Goal: Use online tool/utility: Utilize a website feature to perform a specific function

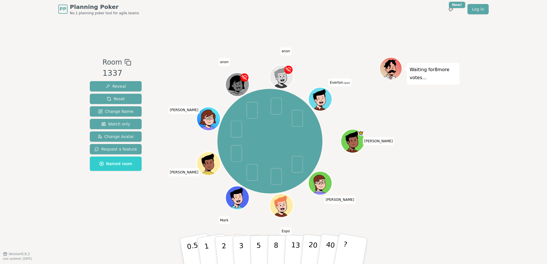
click at [326, 104] on icon at bounding box center [320, 103] width 11 height 4
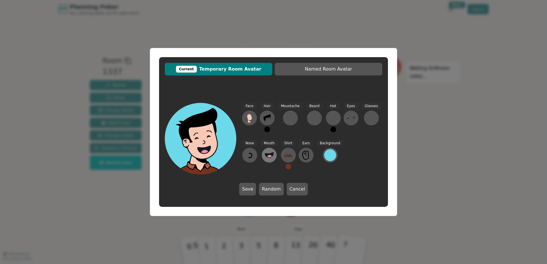
click at [270, 157] on circle at bounding box center [269, 158] width 6 height 6
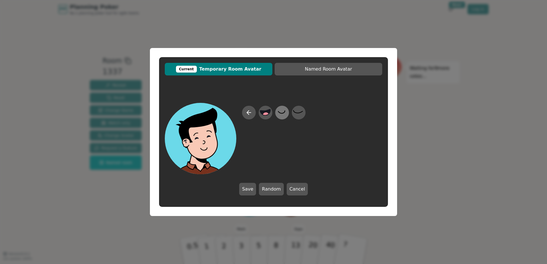
click at [280, 114] on icon at bounding box center [281, 112] width 11 height 13
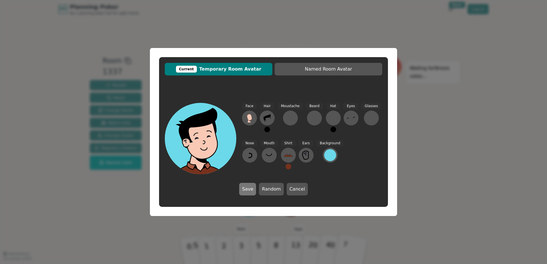
click at [251, 191] on button "Save" at bounding box center [247, 189] width 17 height 13
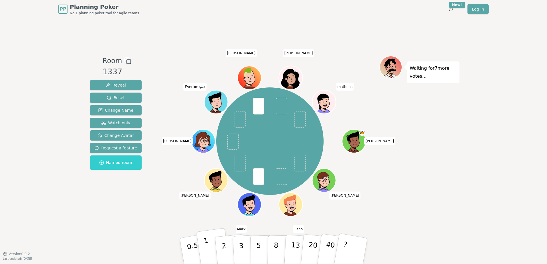
click at [211, 253] on button "1" at bounding box center [213, 251] width 34 height 46
click at [222, 250] on p "2" at bounding box center [224, 251] width 7 height 31
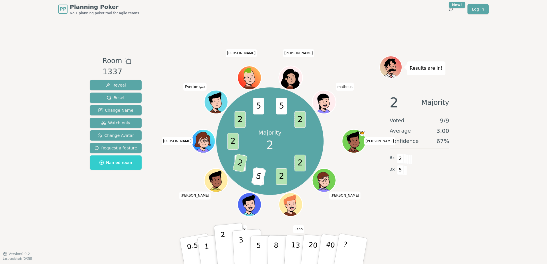
click at [244, 249] on button "3" at bounding box center [247, 251] width 31 height 45
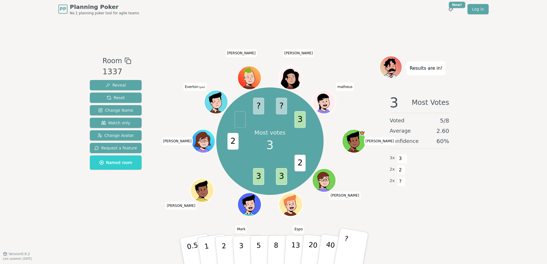
click at [348, 249] on button "?" at bounding box center [351, 251] width 36 height 47
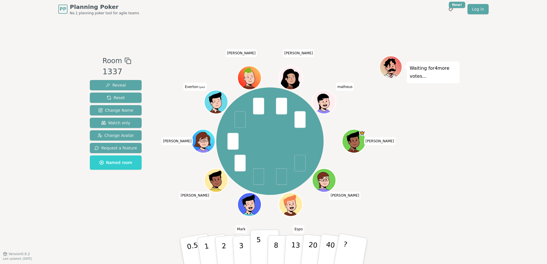
click at [258, 251] on p "5" at bounding box center [258, 251] width 5 height 31
